Goal: Information Seeking & Learning: Learn about a topic

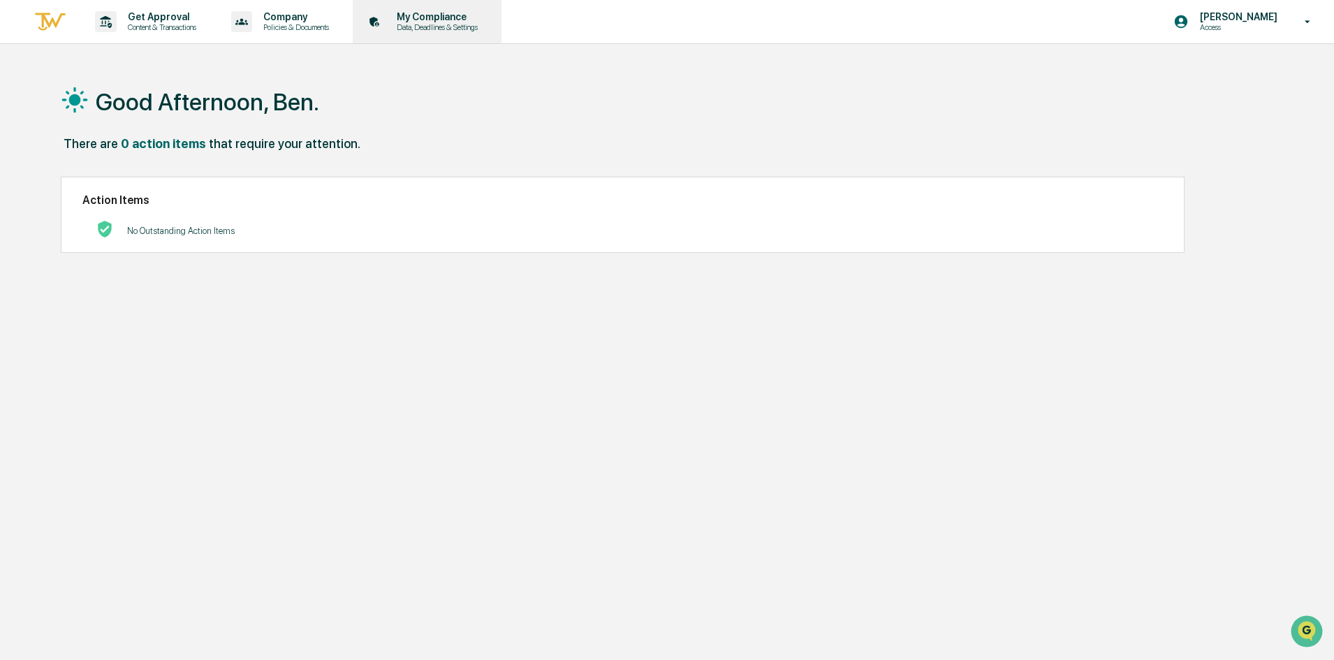
click at [436, 20] on p "My Compliance" at bounding box center [434, 16] width 99 height 11
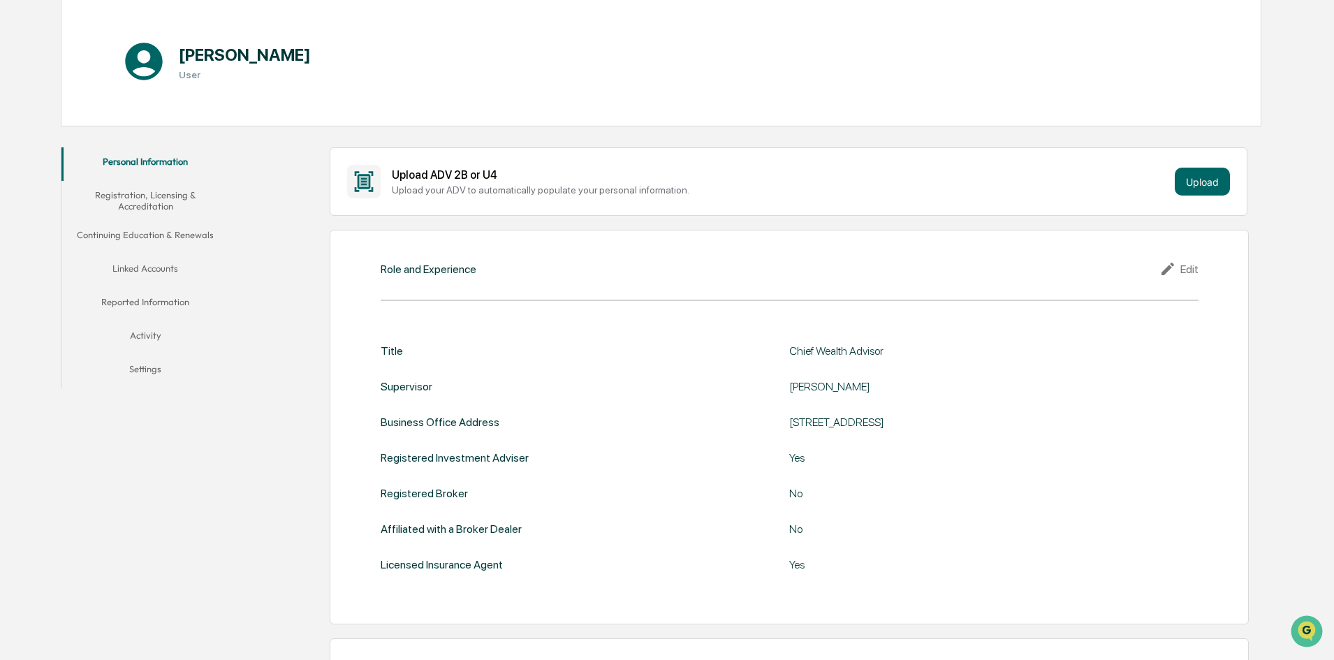
scroll to position [209, 0]
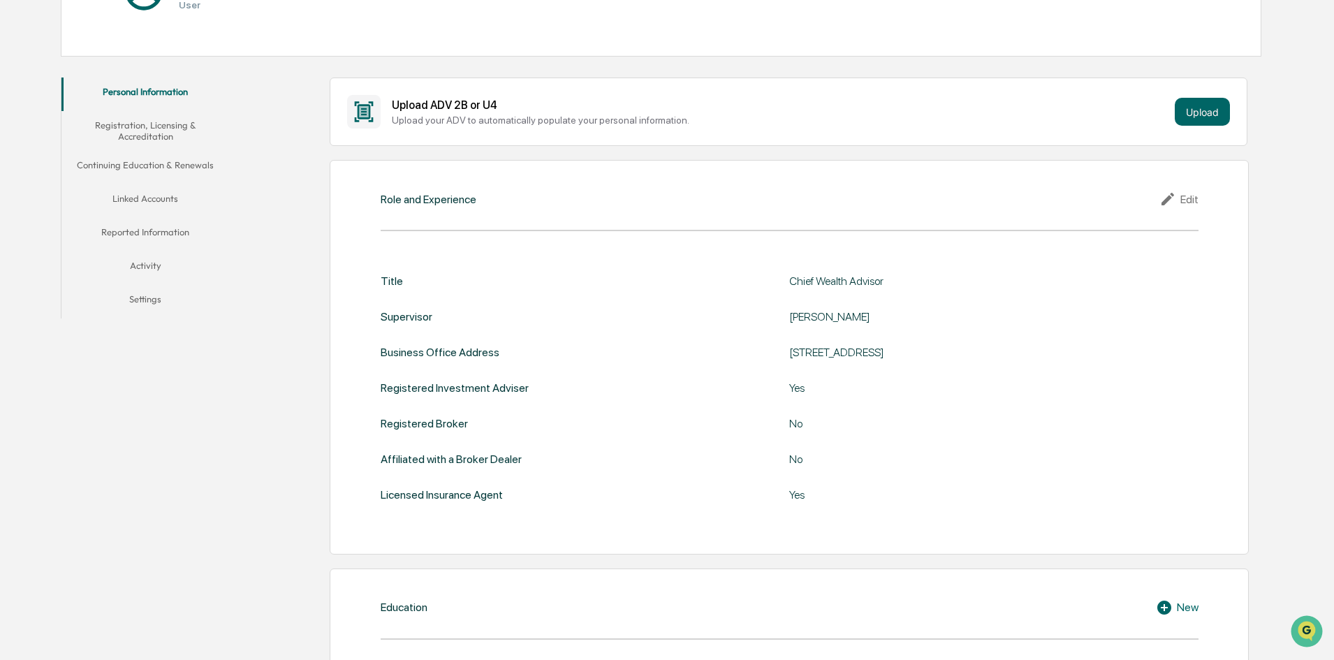
click at [145, 170] on button "Continuing Education & Renewals" at bounding box center [145, 168] width 168 height 34
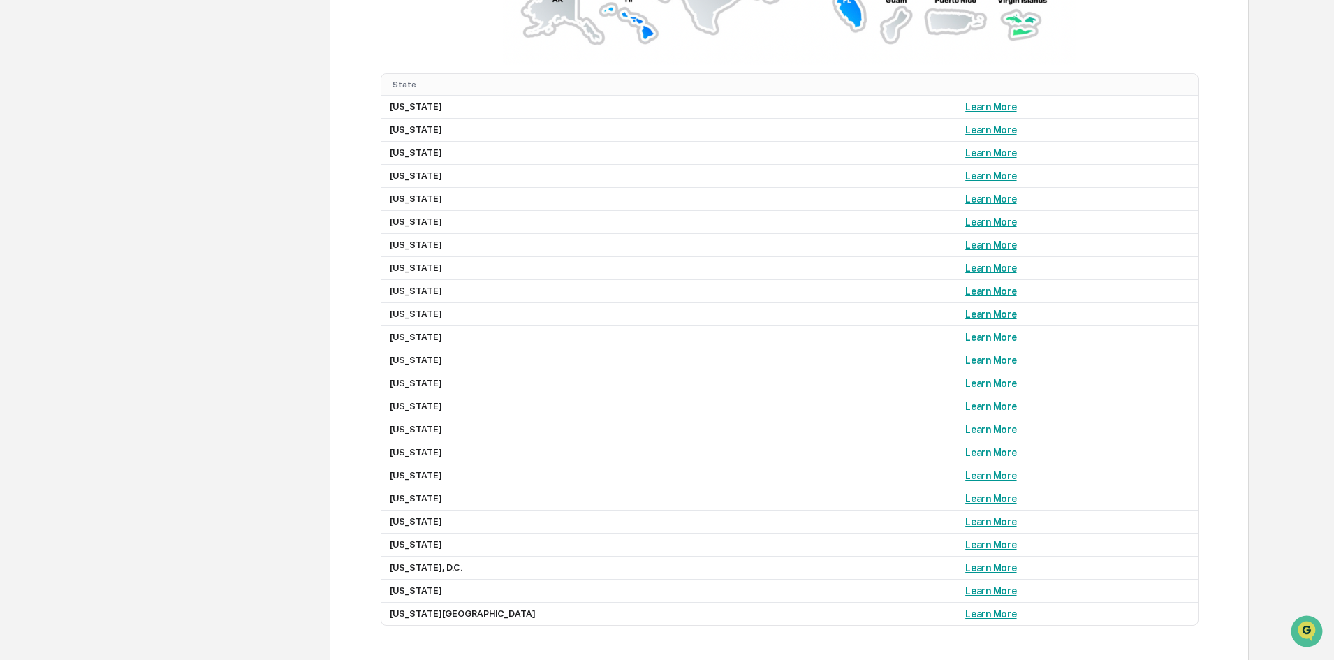
scroll to position [1357, 0]
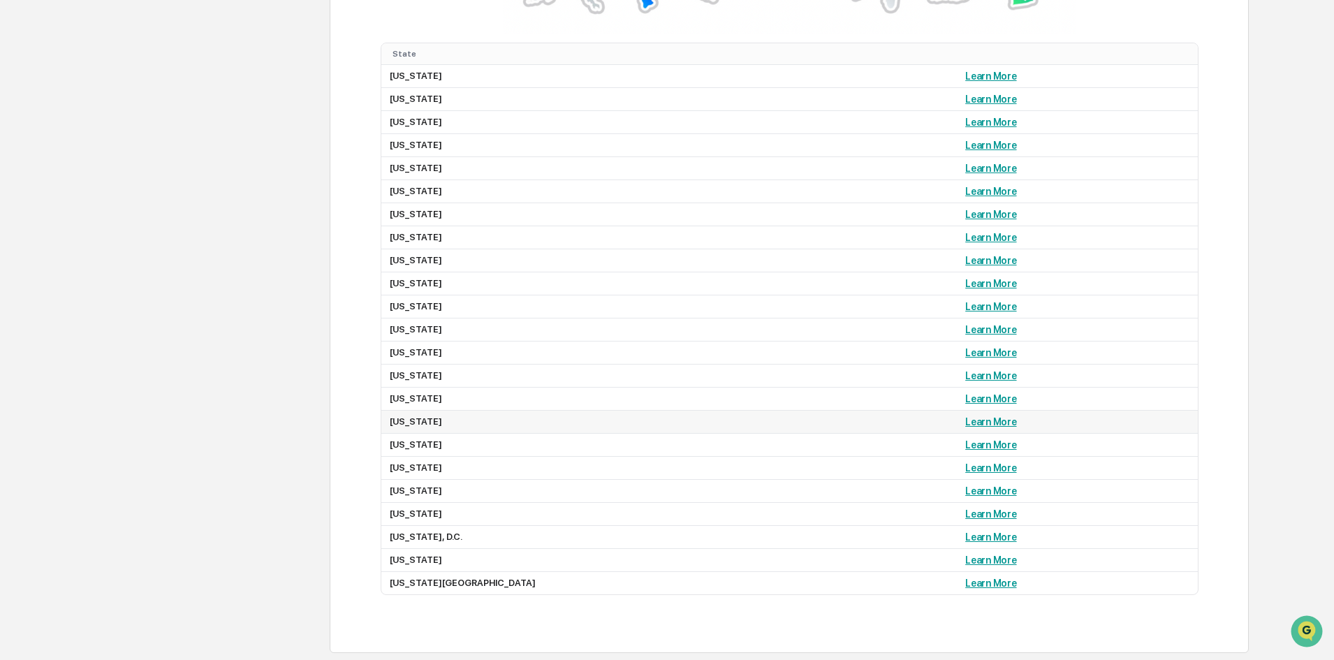
click at [965, 423] on link "Learn More" at bounding box center [990, 421] width 51 height 11
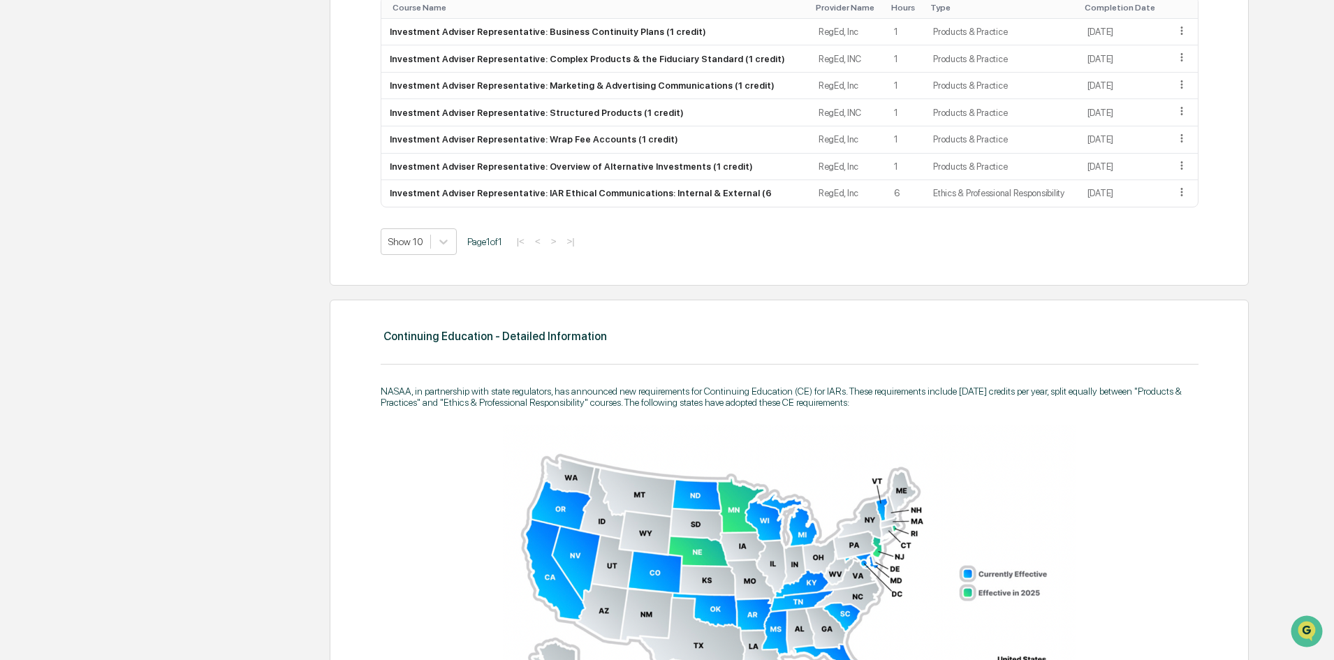
scroll to position [729, 0]
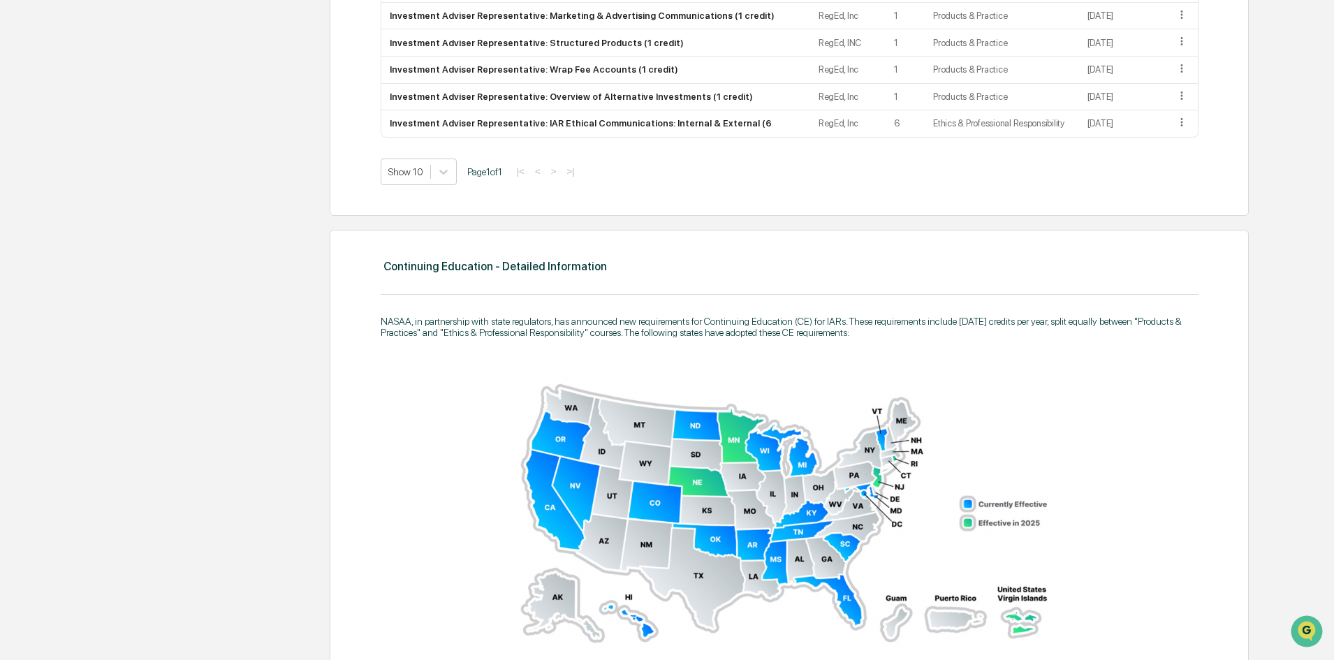
click at [557, 439] on img at bounding box center [789, 508] width 573 height 307
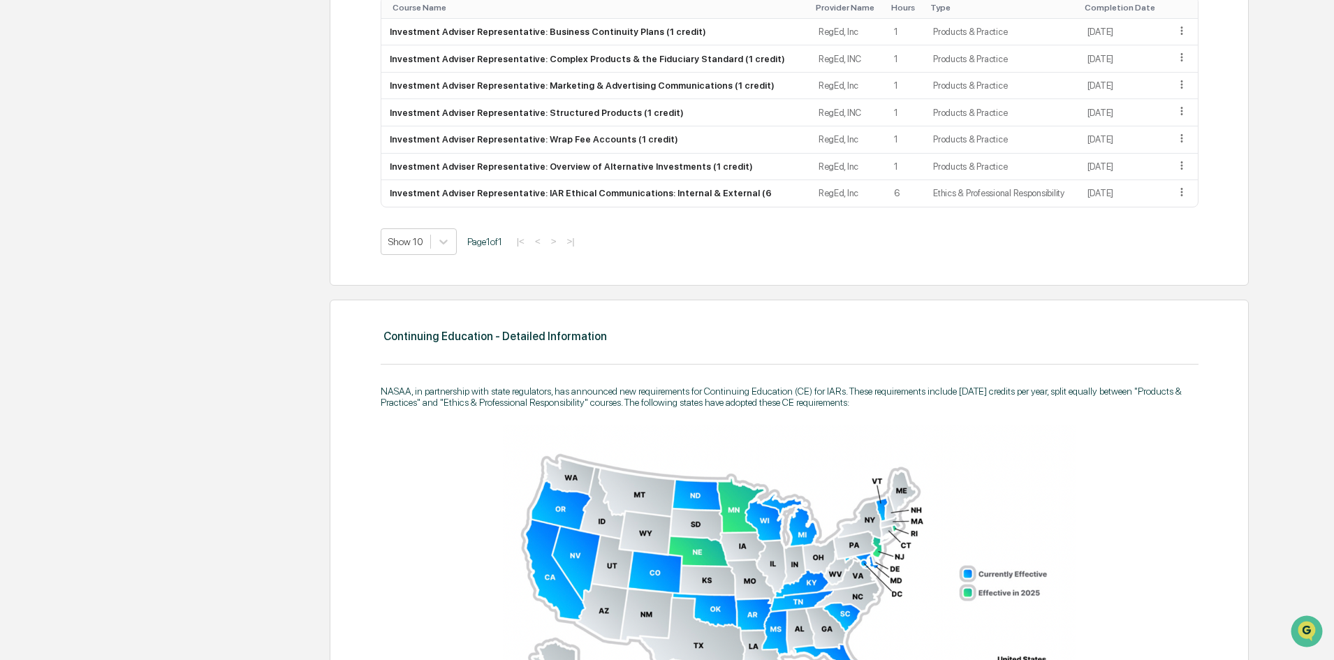
scroll to position [520, 0]
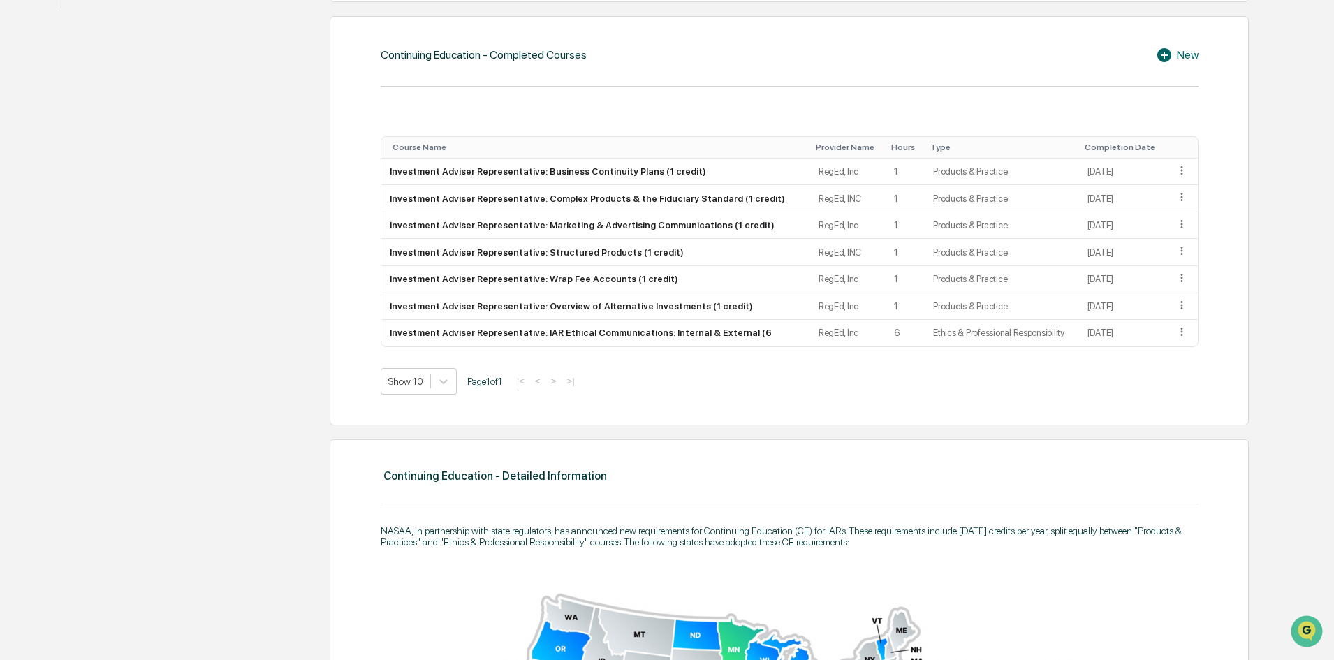
click at [1170, 52] on icon at bounding box center [1164, 55] width 14 height 14
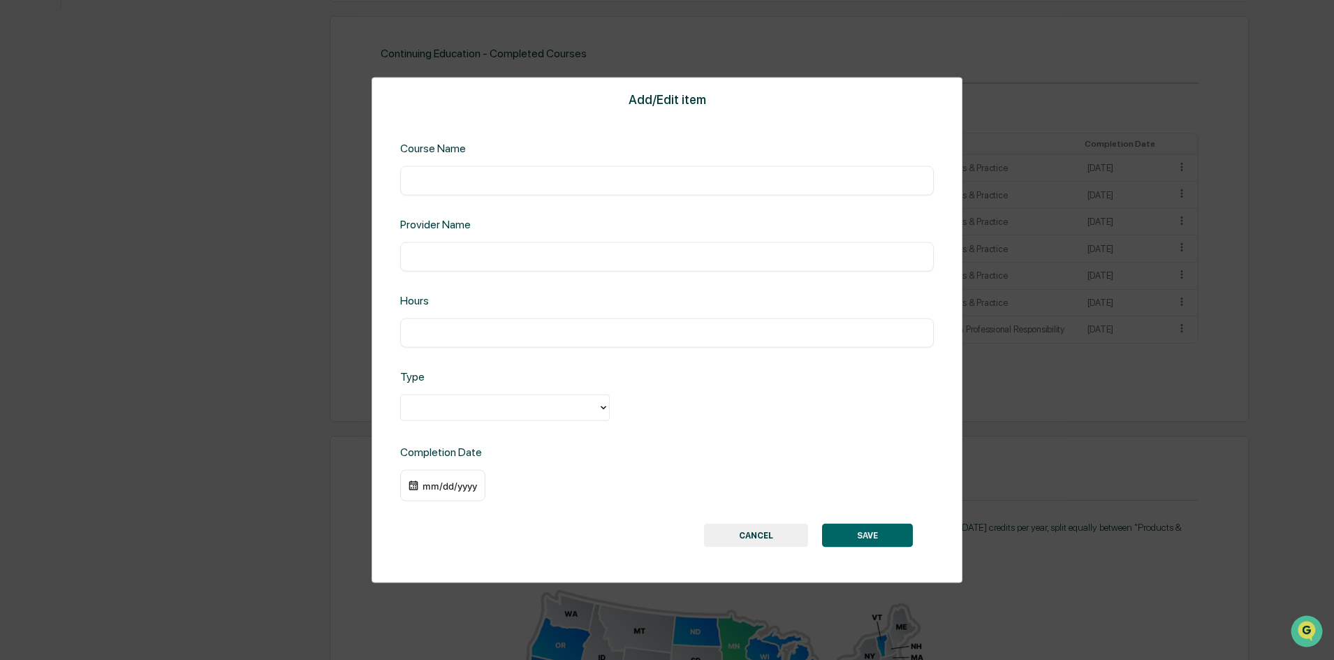
click at [754, 539] on button "CANCEL" at bounding box center [756, 536] width 104 height 24
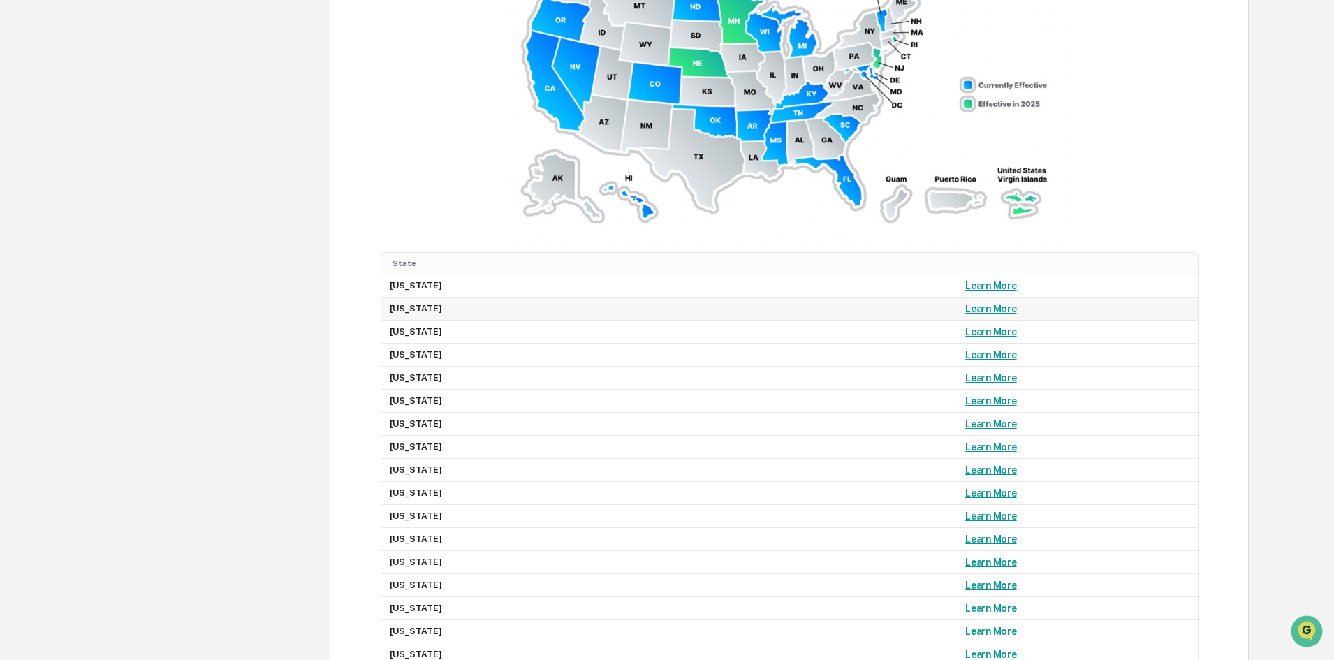
scroll to position [1008, 0]
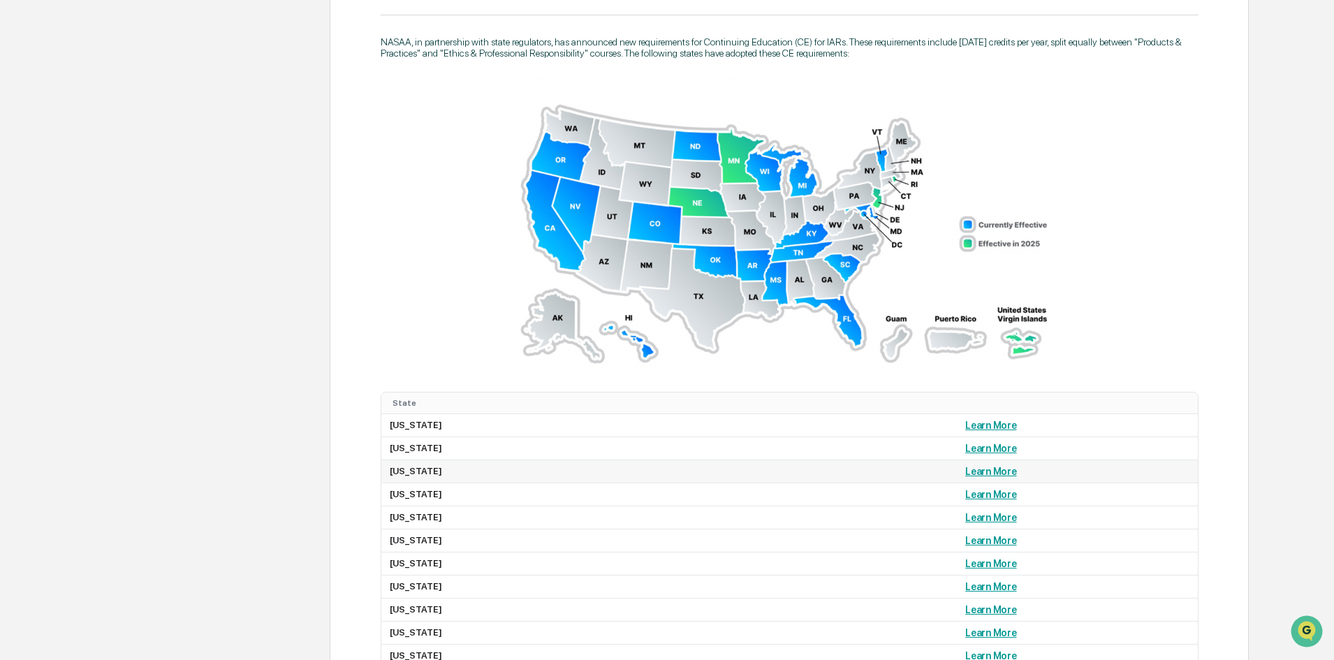
click at [965, 473] on link "Learn More" at bounding box center [990, 471] width 51 height 11
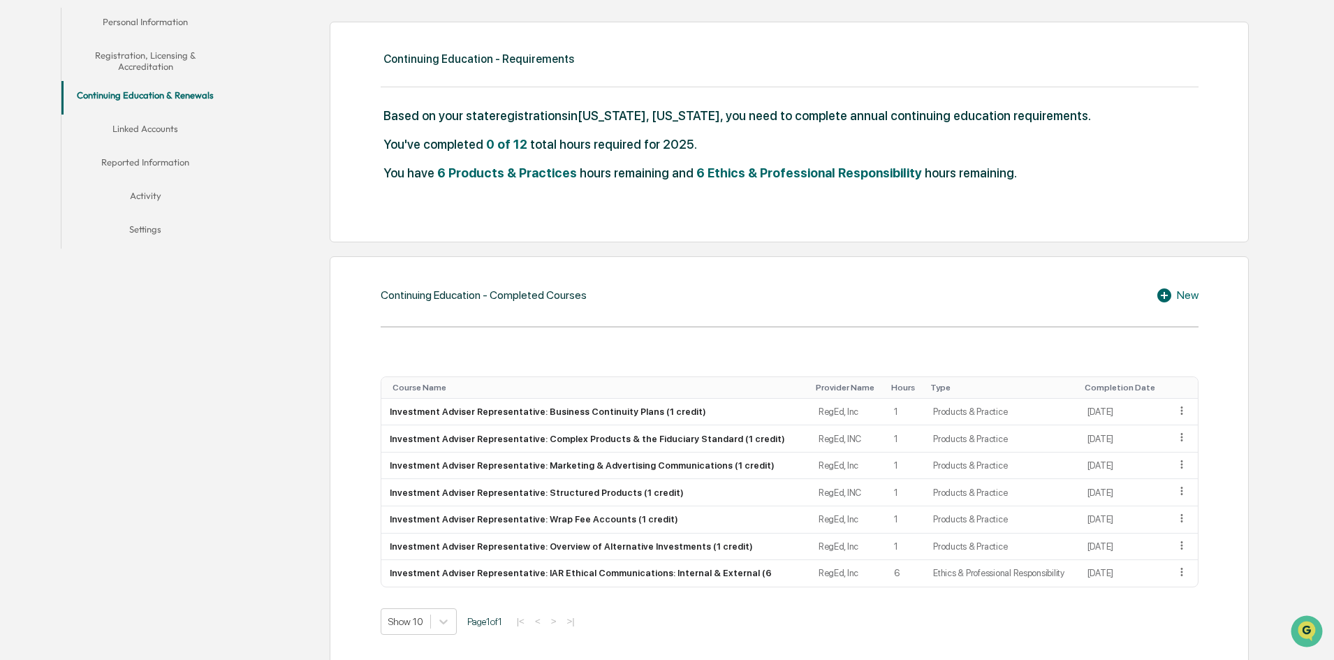
scroll to position [0, 0]
